Goal: Task Accomplishment & Management: Use online tool/utility

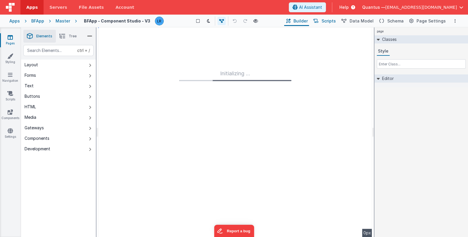
click at [330, 19] on span "Scripts" at bounding box center [329, 21] width 14 height 6
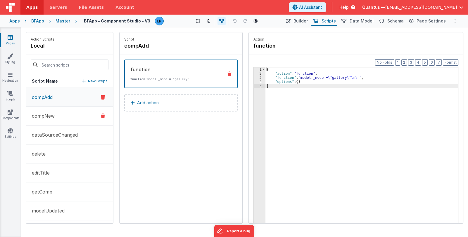
click at [58, 117] on button "compNew" at bounding box center [69, 116] width 87 height 19
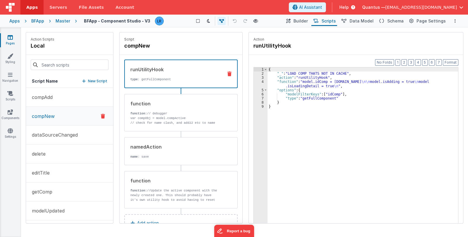
click at [291, 81] on div "{ "_" : "LOAD COMP THATS NOT IN CACHE" , "action" : "runUtilityHook" , "functio…" at bounding box center [362, 159] width 191 height 183
click at [259, 82] on div "4" at bounding box center [261, 84] width 14 height 8
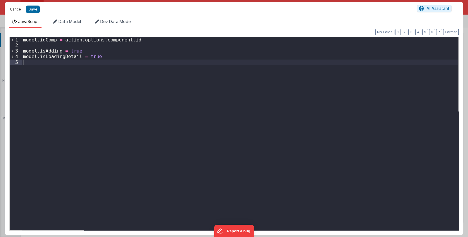
click at [15, 9] on button "Cancel" at bounding box center [16, 9] width 18 height 8
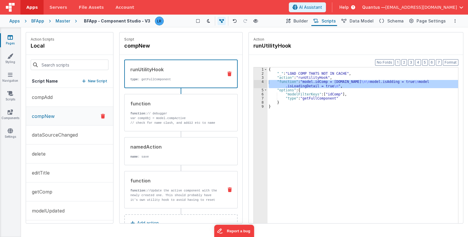
scroll to position [18, 0]
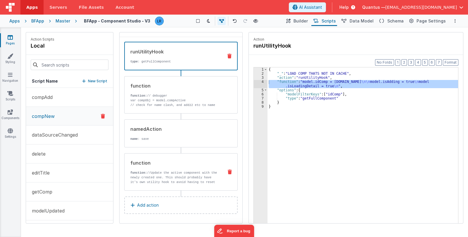
click at [172, 179] on p "function: //Update the active component with the newly created one. This should…" at bounding box center [174, 187] width 88 height 33
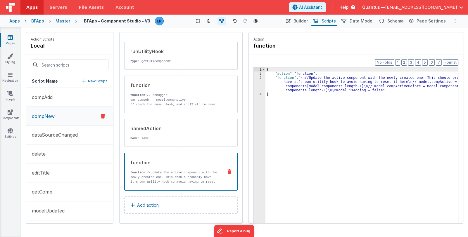
click at [293, 84] on div "{ "action" : "function" , "function" : " \n //Update the active component with …" at bounding box center [361, 159] width 193 height 183
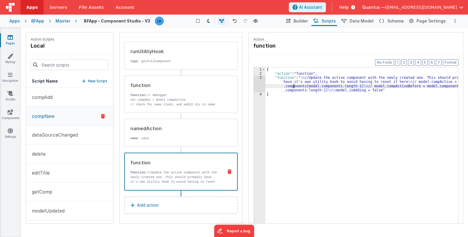
click at [260, 84] on div "3" at bounding box center [260, 84] width 12 height 17
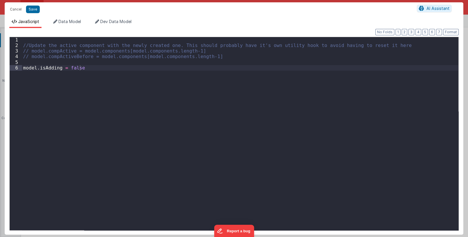
click at [260, 84] on div "Cancel Save AI Assistant JavaScript Data Model Dev Data Model Format 7 6 5 4 3 …" at bounding box center [234, 118] width 468 height 237
click at [15, 9] on button "Cancel" at bounding box center [16, 9] width 18 height 8
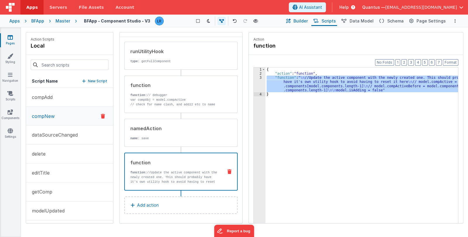
click at [304, 20] on span "Builder" at bounding box center [300, 21] width 14 height 6
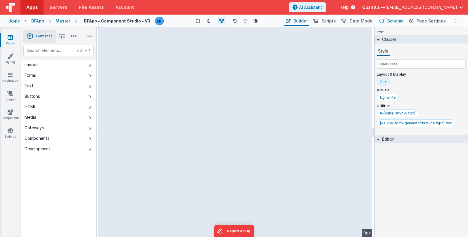
click at [395, 19] on span "Schema" at bounding box center [395, 21] width 16 height 6
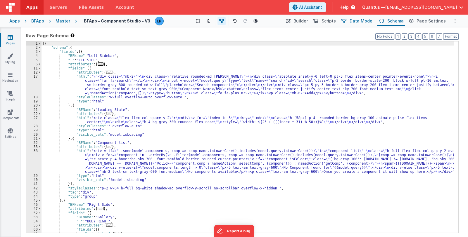
click at [355, 21] on span "Data Model" at bounding box center [362, 21] width 24 height 6
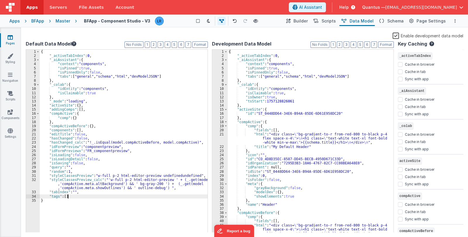
click at [72, 196] on div "{ "_activeTabIndex" : 0 , "_aiAssistant" : { "context" : "components" , "isPinn…" at bounding box center [124, 146] width 168 height 192
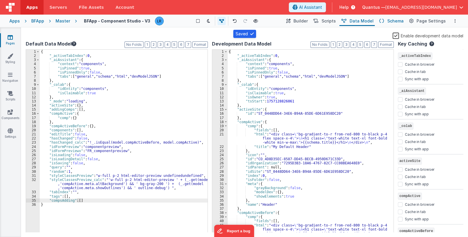
click at [392, 23] on span "Schema" at bounding box center [395, 21] width 16 height 6
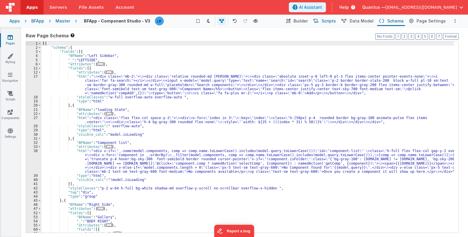
click at [330, 19] on span "Scripts" at bounding box center [329, 21] width 14 height 6
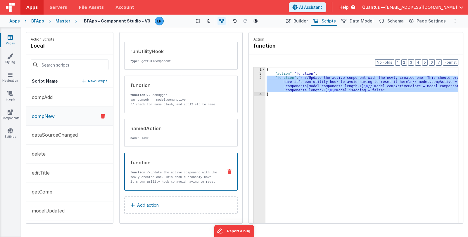
click at [50, 115] on p "compNew" at bounding box center [41, 116] width 26 height 7
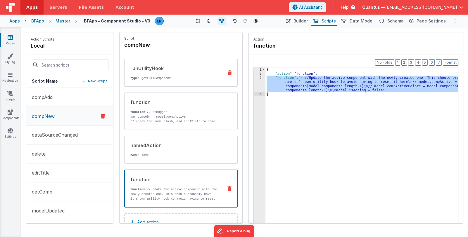
scroll to position [0, 0]
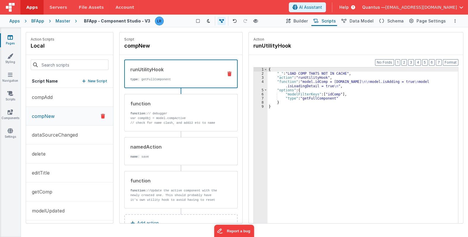
click at [164, 71] on div "runUtilityHook" at bounding box center [174, 69] width 88 height 7
click at [288, 83] on div "{ "_" : "LOAD COMP THATS NOT IN CACHE" , "action" : "runUtilityHook" , "functio…" at bounding box center [362, 159] width 191 height 183
click at [258, 83] on div "4" at bounding box center [261, 84] width 14 height 8
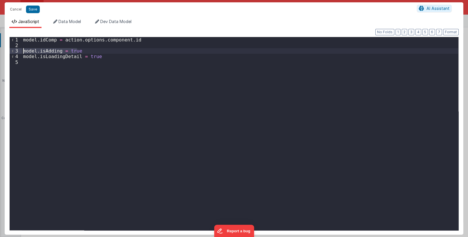
drag, startPoint x: 84, startPoint y: 51, endPoint x: 20, endPoint y: 49, distance: 63.2
click at [20, 49] on div "1 2 3 4 5 model . idComp = action . options . component . id model . isAdding =…" at bounding box center [233, 134] width 449 height 194
click at [66, 20] on span "Data Model" at bounding box center [69, 21] width 23 height 5
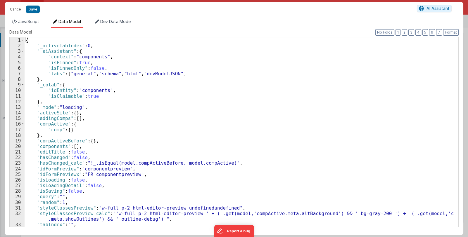
click at [94, 148] on div "{ "_activeTabIndex" : 0 , "_aiAssistant" : { "context" : "components" , "isPinn…" at bounding box center [239, 137] width 429 height 201
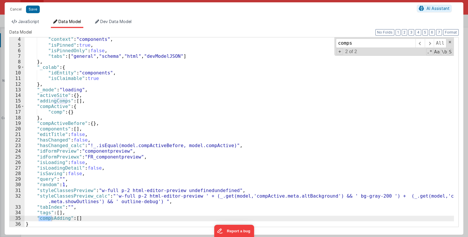
scroll to position [17, 0]
type input "comps"
click at [30, 24] on li "JavaScript" at bounding box center [25, 23] width 32 height 9
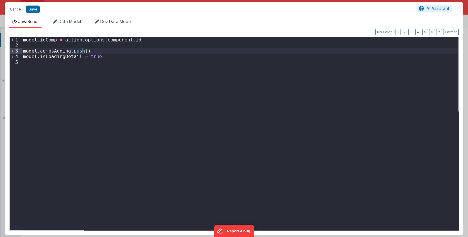
click at [82, 50] on div "model . idComp = action . options . component . id model . compsAdding . push (…" at bounding box center [240, 139] width 436 height 205
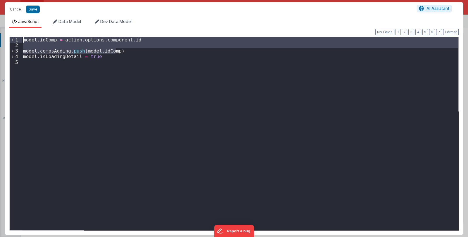
drag, startPoint x: 122, startPoint y: 52, endPoint x: 22, endPoint y: 37, distance: 102.0
click at [22, 37] on div "1 2 3 4 5 model . idComp = action . options . component . id model . compsAddin…" at bounding box center [233, 134] width 449 height 194
click at [115, 52] on div "model . idComp = action . options . component . id model . compsAdding . push (…" at bounding box center [240, 133] width 436 height 193
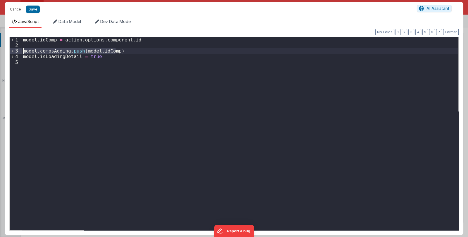
drag, startPoint x: 120, startPoint y: 52, endPoint x: 20, endPoint y: 51, distance: 99.4
click at [20, 51] on div "1 2 3 4 5 model . idComp = action . options . component . id model . compsAddin…" at bounding box center [233, 134] width 449 height 194
paste textarea
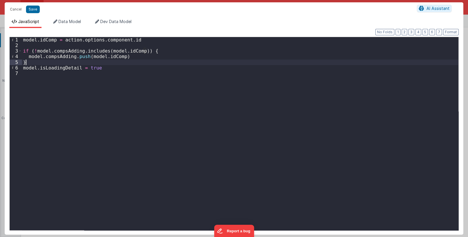
click at [36, 63] on div "model . idComp = action . options . component . id if ( ! model . compsAdding .…" at bounding box center [240, 139] width 436 height 205
click at [32, 9] on button "Save" at bounding box center [33, 10] width 14 height 8
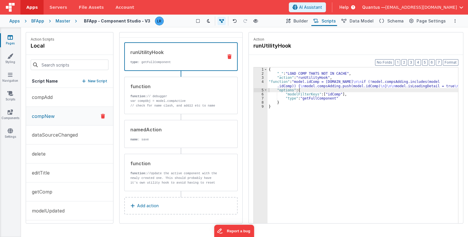
scroll to position [18, 0]
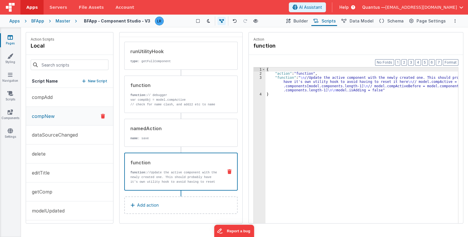
click at [174, 171] on p "function: //Update the active component with the newly created one. This should…" at bounding box center [174, 186] width 88 height 33
click at [303, 88] on div "{ "action" : "function" , "function" : " \n //Update the active component with …" at bounding box center [361, 159] width 193 height 183
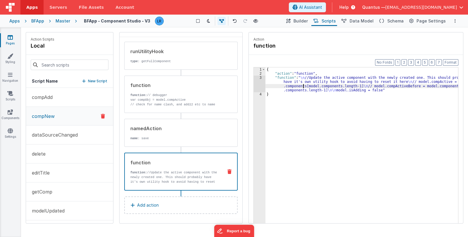
click at [260, 84] on div "3" at bounding box center [260, 84] width 12 height 17
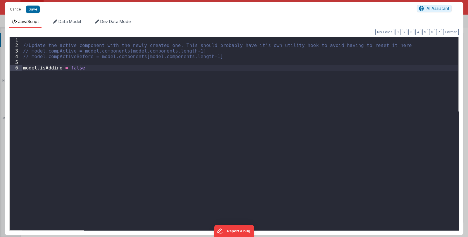
click at [260, 85] on div "Cancel Save AI Assistant JavaScript Data Model Dev Data Model Format 7 6 5 4 3 …" at bounding box center [234, 118] width 468 height 237
drag, startPoint x: 86, startPoint y: 68, endPoint x: 14, endPoint y: 69, distance: 72.5
click at [14, 69] on div "1 2 3 4 5 6 //Update the active component with the newly created one. This shou…" at bounding box center [233, 134] width 449 height 194
click at [15, 10] on button "Cancel" at bounding box center [16, 9] width 18 height 8
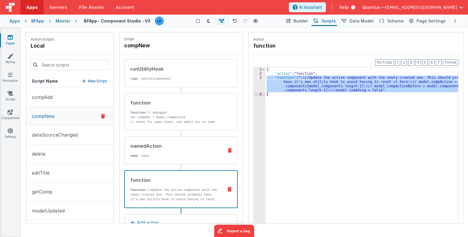
scroll to position [0, 0]
click at [167, 73] on div "runUtilityHook type : getFullComponent" at bounding box center [172, 74] width 94 height 16
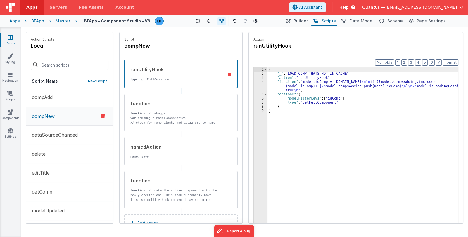
click at [297, 87] on div "{ "_" : "LOAD COMP THATS NOT IN CACHE" , "action" : "runUtilityHook" , "functio…" at bounding box center [362, 159] width 191 height 183
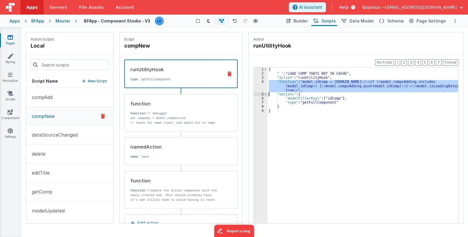
click at [259, 85] on div "4" at bounding box center [261, 86] width 14 height 13
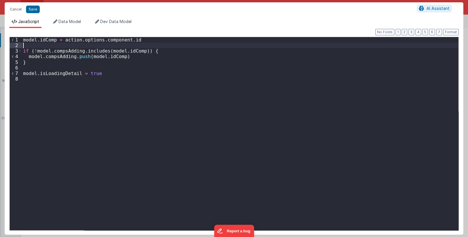
click at [24, 44] on div "model . idComp = action . options . component . id if ( ! model . compsAdding .…" at bounding box center [240, 139] width 436 height 205
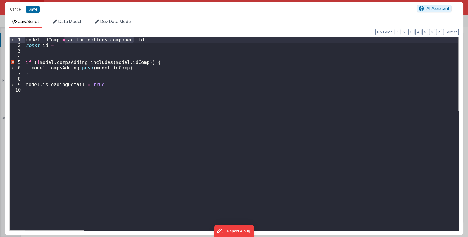
drag, startPoint x: 65, startPoint y: 41, endPoint x: 137, endPoint y: 40, distance: 71.9
click at [137, 40] on div "model . idComp = action . options . component . id const id = if ( ! model . co…" at bounding box center [242, 139] width 434 height 205
click at [62, 45] on div "model . idComp = action . options . component . id const id = if ( ! model . co…" at bounding box center [242, 139] width 434 height 205
drag, startPoint x: 25, startPoint y: 40, endPoint x: 138, endPoint y: 40, distance: 113.4
click at [138, 40] on div "model . idComp = action . options . component . id const id = action . options …" at bounding box center [242, 139] width 434 height 205
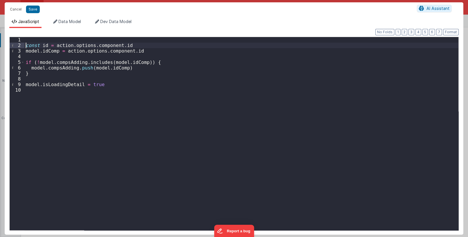
click at [27, 46] on div "const id = action . options . component . id model . idComp = action . options …" at bounding box center [242, 139] width 434 height 205
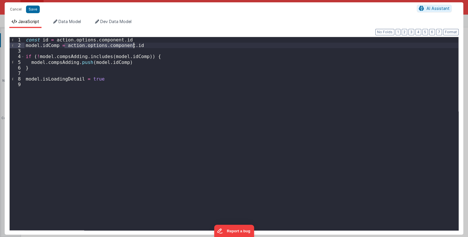
drag, startPoint x: 64, startPoint y: 46, endPoint x: 137, endPoint y: 45, distance: 73.1
click at [137, 45] on div "const id = action . options . component . id model . idComp = action . options …" at bounding box center [242, 139] width 434 height 205
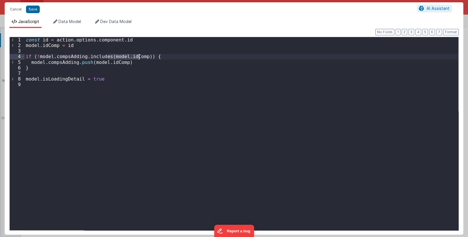
drag, startPoint x: 107, startPoint y: 57, endPoint x: 140, endPoint y: 57, distance: 33.0
click at [140, 57] on div "const id = action . options . component . id model . idComp = id if ( ! model .…" at bounding box center [242, 139] width 434 height 205
drag, startPoint x: 89, startPoint y: 61, endPoint x: 120, endPoint y: 64, distance: 31.4
click at [120, 64] on div "const id = action . options . component . id model . idComp = id if ( ! model .…" at bounding box center [242, 139] width 434 height 205
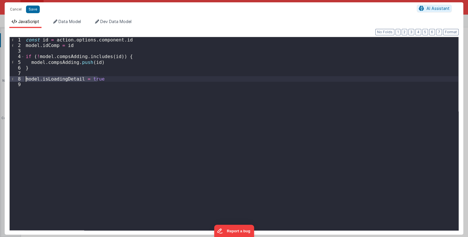
drag, startPoint x: 110, startPoint y: 78, endPoint x: 22, endPoint y: 78, distance: 88.6
click at [22, 78] on div "1 2 3 4 5 6 7 8 9 const id = action . options . component . id model . idComp =…" at bounding box center [233, 134] width 449 height 194
click at [37, 9] on button "Save" at bounding box center [33, 10] width 14 height 8
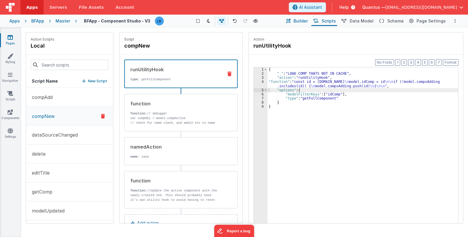
click at [304, 22] on span "Builder" at bounding box center [300, 21] width 14 height 6
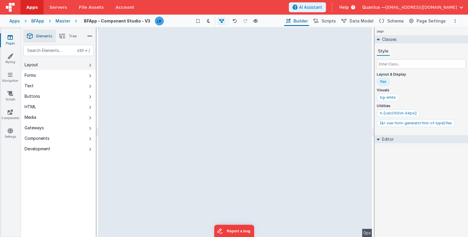
click at [65, 68] on button "Layout" at bounding box center [58, 65] width 75 height 11
click at [67, 37] on li "Tree" at bounding box center [68, 36] width 24 height 13
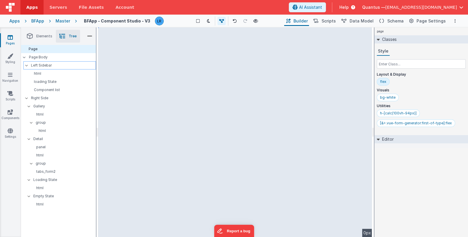
click at [52, 68] on p "Left Sidebar" at bounding box center [63, 65] width 65 height 6
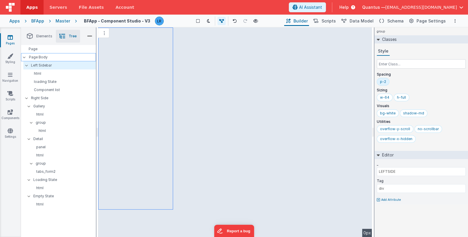
click at [54, 59] on p "Page Body" at bounding box center [62, 57] width 67 height 5
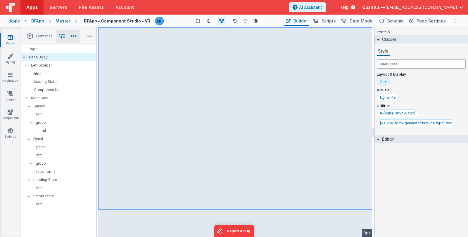
click at [400, 64] on input "text" at bounding box center [421, 63] width 89 height 9
type input "flex-1"
click at [421, 51] on div "Style" at bounding box center [421, 51] width 89 height 9
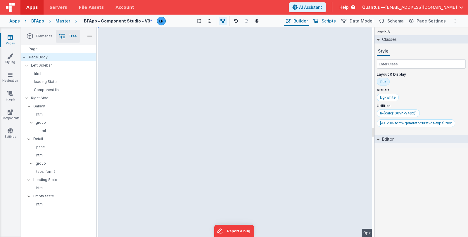
click at [335, 22] on span "Scripts" at bounding box center [329, 21] width 14 height 6
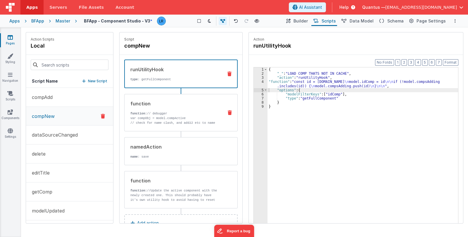
click at [187, 114] on p "function: // debugger" at bounding box center [174, 113] width 88 height 5
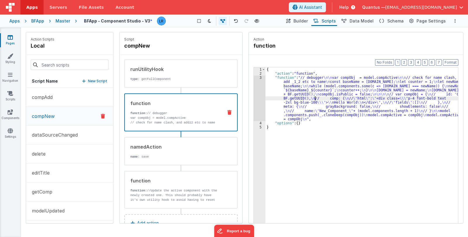
click at [315, 97] on div "{ "action" : "function" , "function" : "// debugger \n\n var compObj = model.co…" at bounding box center [361, 159] width 193 height 183
click at [260, 99] on div "3" at bounding box center [260, 99] width 12 height 46
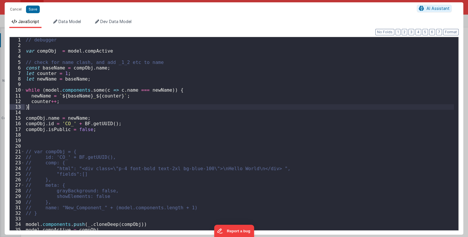
click at [260, 99] on div "// debugger var compObj = model . compActive // check for name clash, and add _…" at bounding box center [239, 139] width 429 height 205
click at [15, 9] on button "Cancel" at bounding box center [16, 9] width 18 height 8
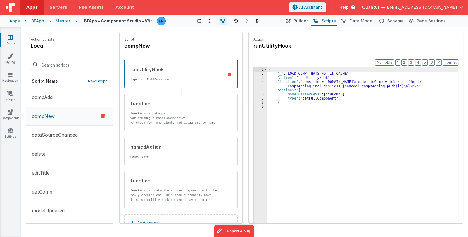
click at [175, 75] on div "runUtilityHook type : getFullComponent" at bounding box center [172, 74] width 94 height 16
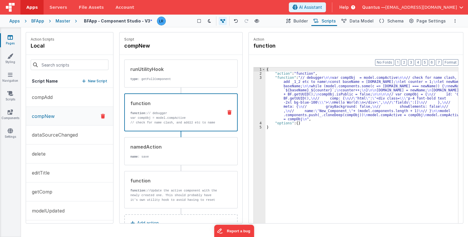
click at [162, 112] on p "function: // debugger" at bounding box center [174, 113] width 88 height 5
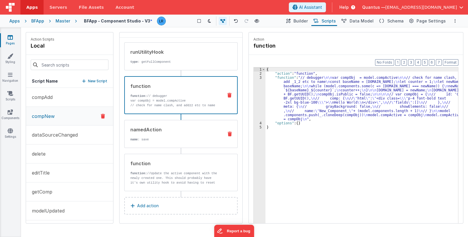
scroll to position [18, 0]
click at [172, 140] on p "name : save" at bounding box center [174, 139] width 88 height 5
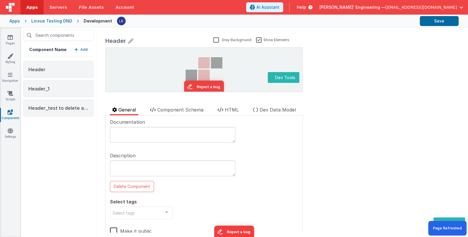
click at [59, 139] on div "Component Name Add Header Header_1 Header_test to delete as unpublic" at bounding box center [58, 132] width 75 height 210
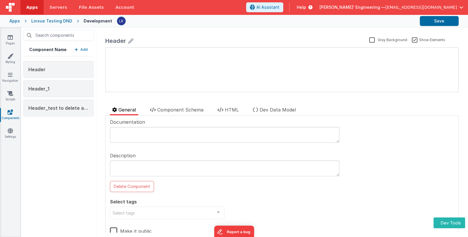
click at [83, 49] on p "Add" at bounding box center [83, 50] width 7 height 6
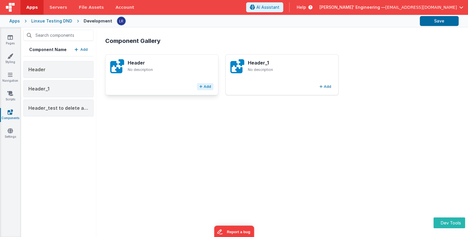
click at [205, 87] on button "Add" at bounding box center [205, 86] width 16 height 7
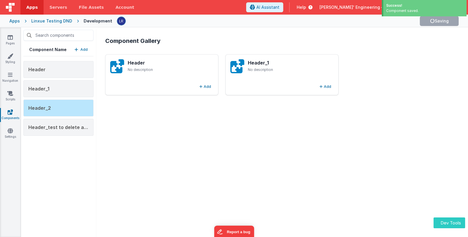
click at [456, 223] on button "Dev Tools" at bounding box center [449, 223] width 32 height 11
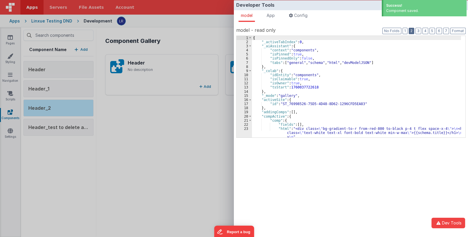
click at [413, 32] on button "2" at bounding box center [412, 31] width 6 height 6
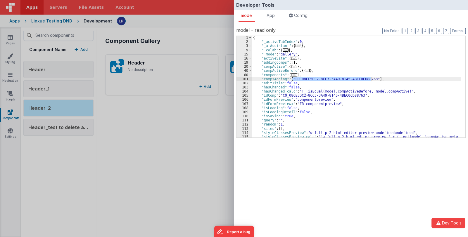
drag, startPoint x: 291, startPoint y: 78, endPoint x: 371, endPoint y: 78, distance: 79.8
click at [371, 78] on div "{ "_activeTabIndex" : 0 , "_aiAssistant" : { ... } , "_colab" : { ... } , "_mod…" at bounding box center [356, 95] width 209 height 118
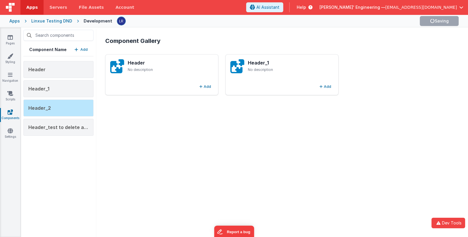
click at [214, 158] on div "Developer Tools model App Params Log (1) Misc Windows Config model - read only …" at bounding box center [234, 118] width 468 height 237
